Goal: Check status: Check status

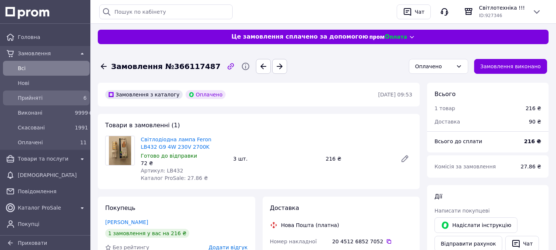
click at [69, 94] on span "Прийняті" at bounding box center [45, 97] width 54 height 7
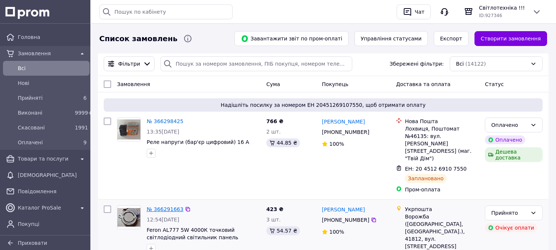
click at [173, 206] on link "№ 366291663" at bounding box center [165, 209] width 37 height 6
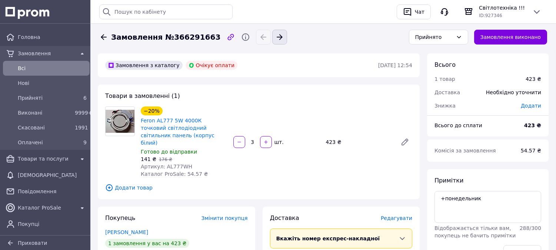
click at [275, 34] on icon "button" at bounding box center [279, 37] width 9 height 9
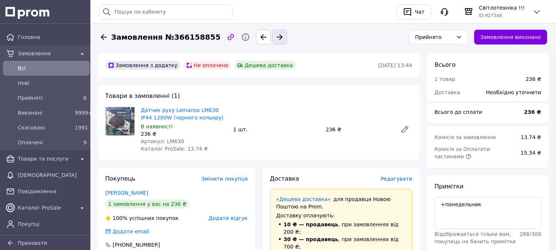
click at [275, 36] on icon "button" at bounding box center [279, 37] width 9 height 9
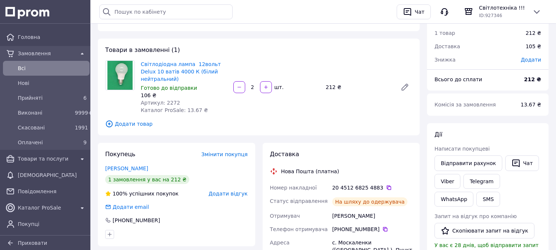
scroll to position [123, 0]
